Goal: Task Accomplishment & Management: Use online tool/utility

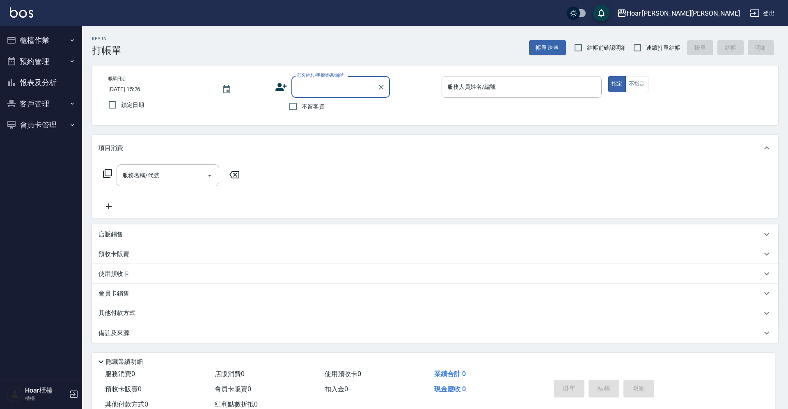
click at [356, 91] on input "顧客姓名/手機號碼/編號" at bounding box center [334, 87] width 79 height 14
type input "ㄞ"
click at [344, 108] on li "[PERSON_NAME]/0984320685/" at bounding box center [341, 108] width 99 height 14
type input "[PERSON_NAME]/0984320685/"
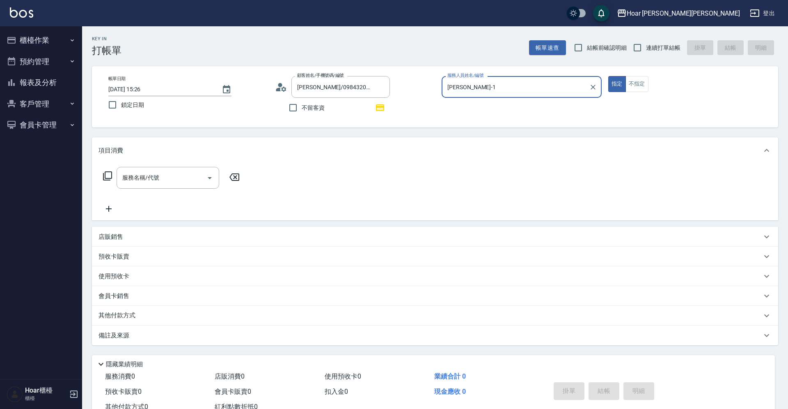
type input "[PERSON_NAME]-1"
click at [156, 184] on input "服務名稱/代號" at bounding box center [161, 177] width 83 height 14
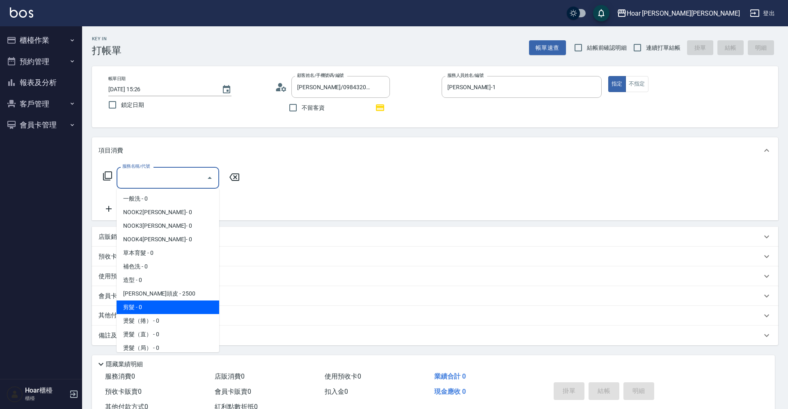
click at [140, 302] on span "剪髮 - 0" at bounding box center [168, 307] width 103 height 14
type input "剪髮(201)"
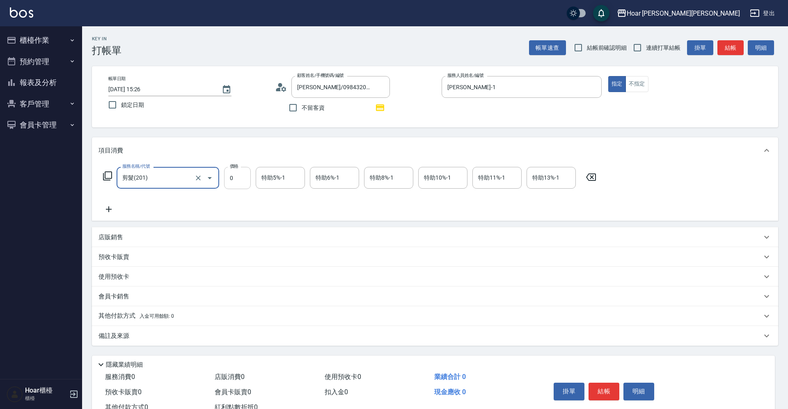
click at [239, 186] on input "0" at bounding box center [237, 178] width 27 height 22
type input "900"
click at [249, 199] on div "服務名稱/代號 剪髮(201) 服務名稱/代號 價格 900 價格 特助5%-1 特助5%-1 特助6%-1 特助6%-1 特助8%-1 特助8%-1 特助1…" at bounding box center [350, 190] width 503 height 47
click at [611, 393] on button "結帳" at bounding box center [604, 390] width 31 height 17
